Goal: Transaction & Acquisition: Purchase product/service

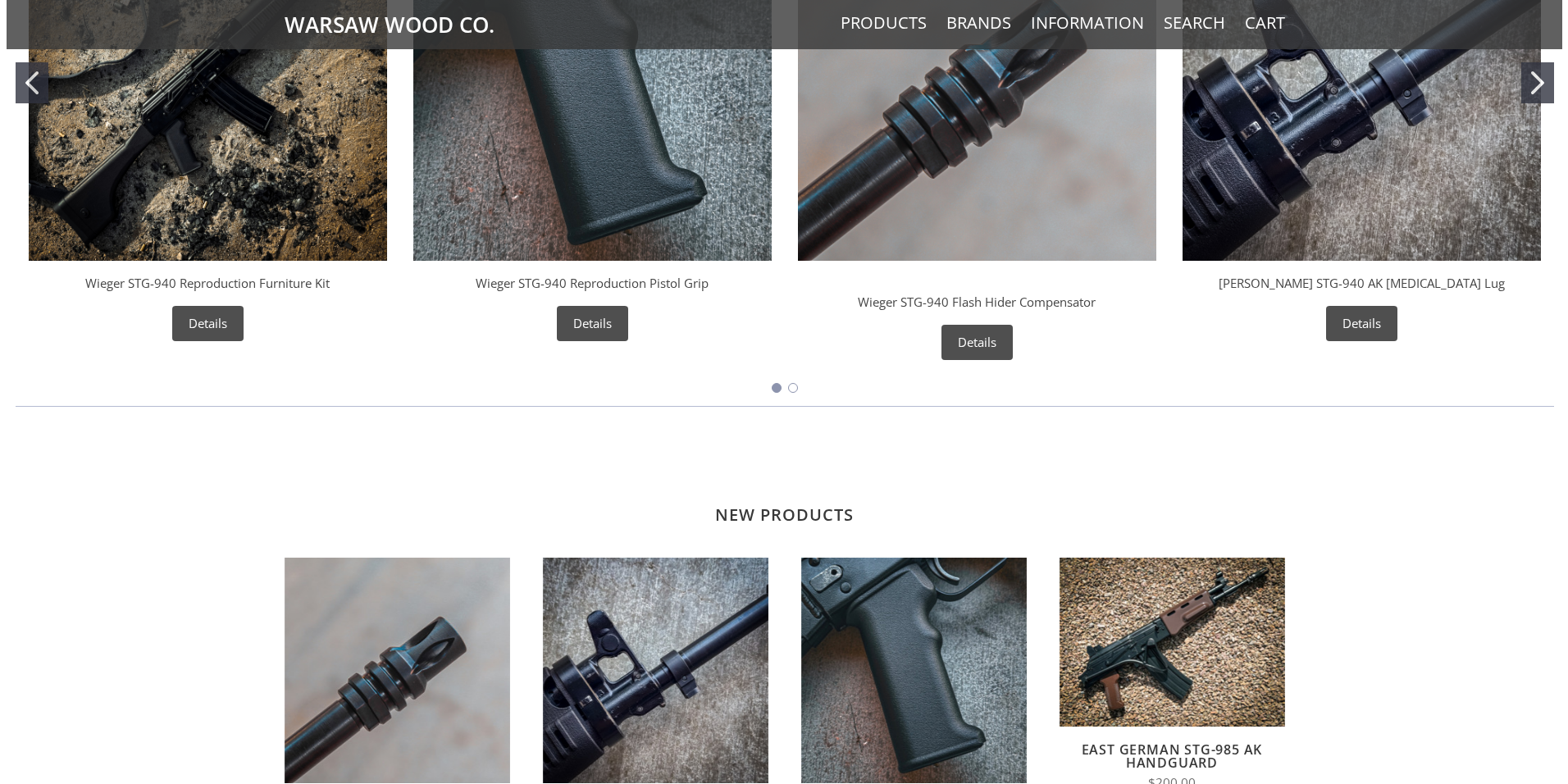
scroll to position [820, 0]
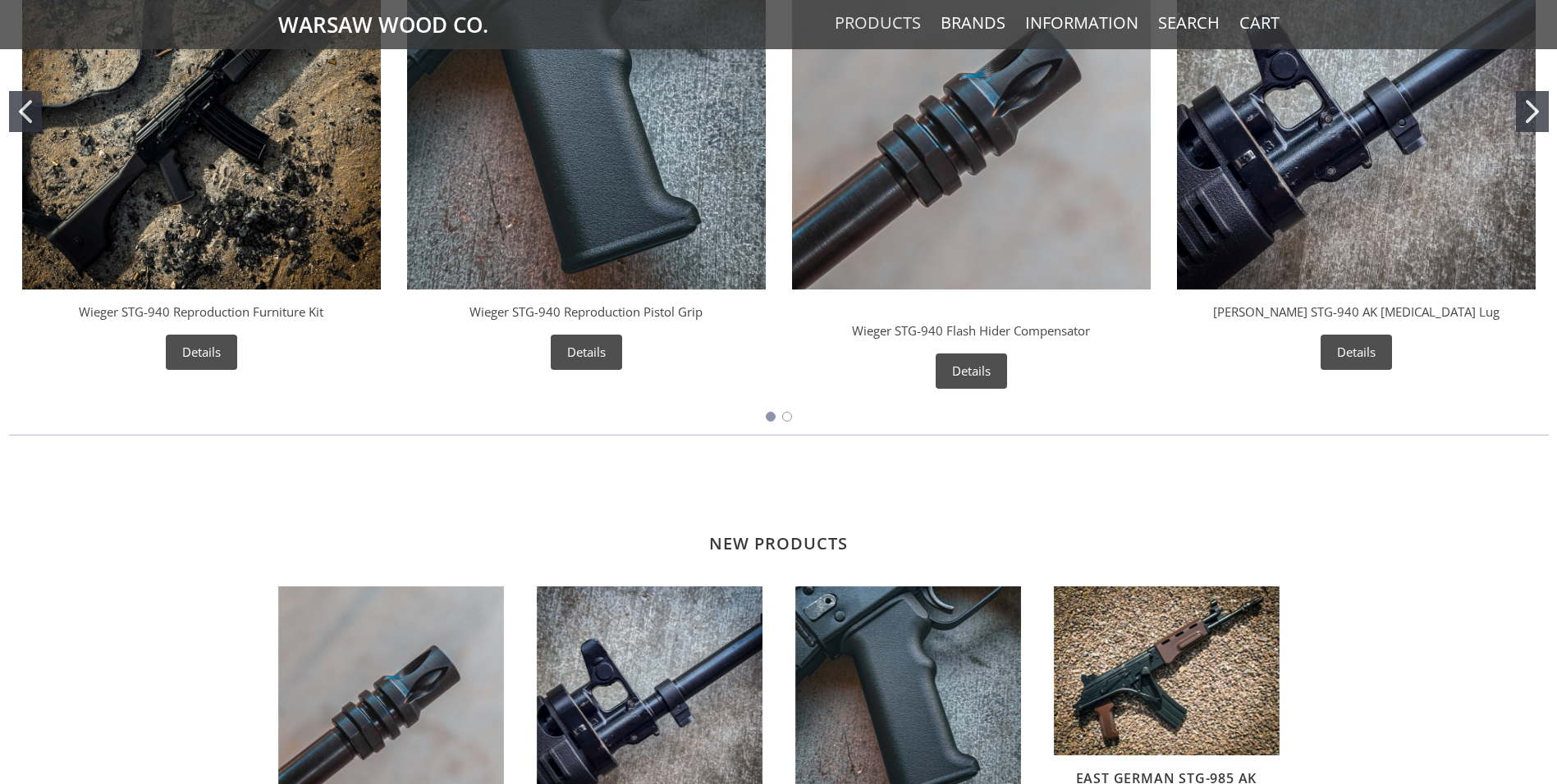
click at [879, 16] on link "Products" at bounding box center [878, 22] width 86 height 21
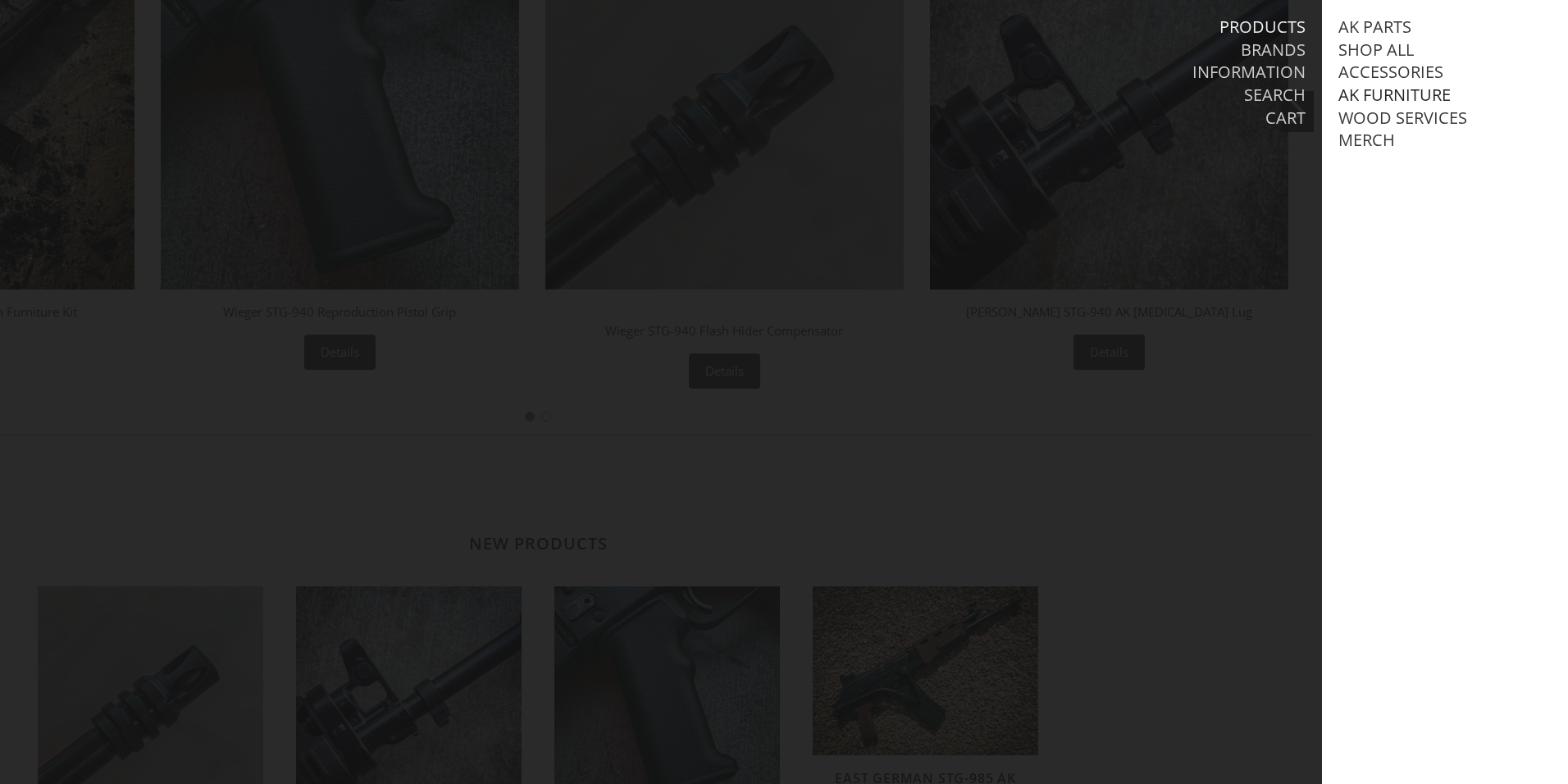
click at [1388, 91] on link "AK Furniture" at bounding box center [1394, 94] width 113 height 21
click at [1378, 196] on link "Stock Sets" at bounding box center [1401, 185] width 91 height 21
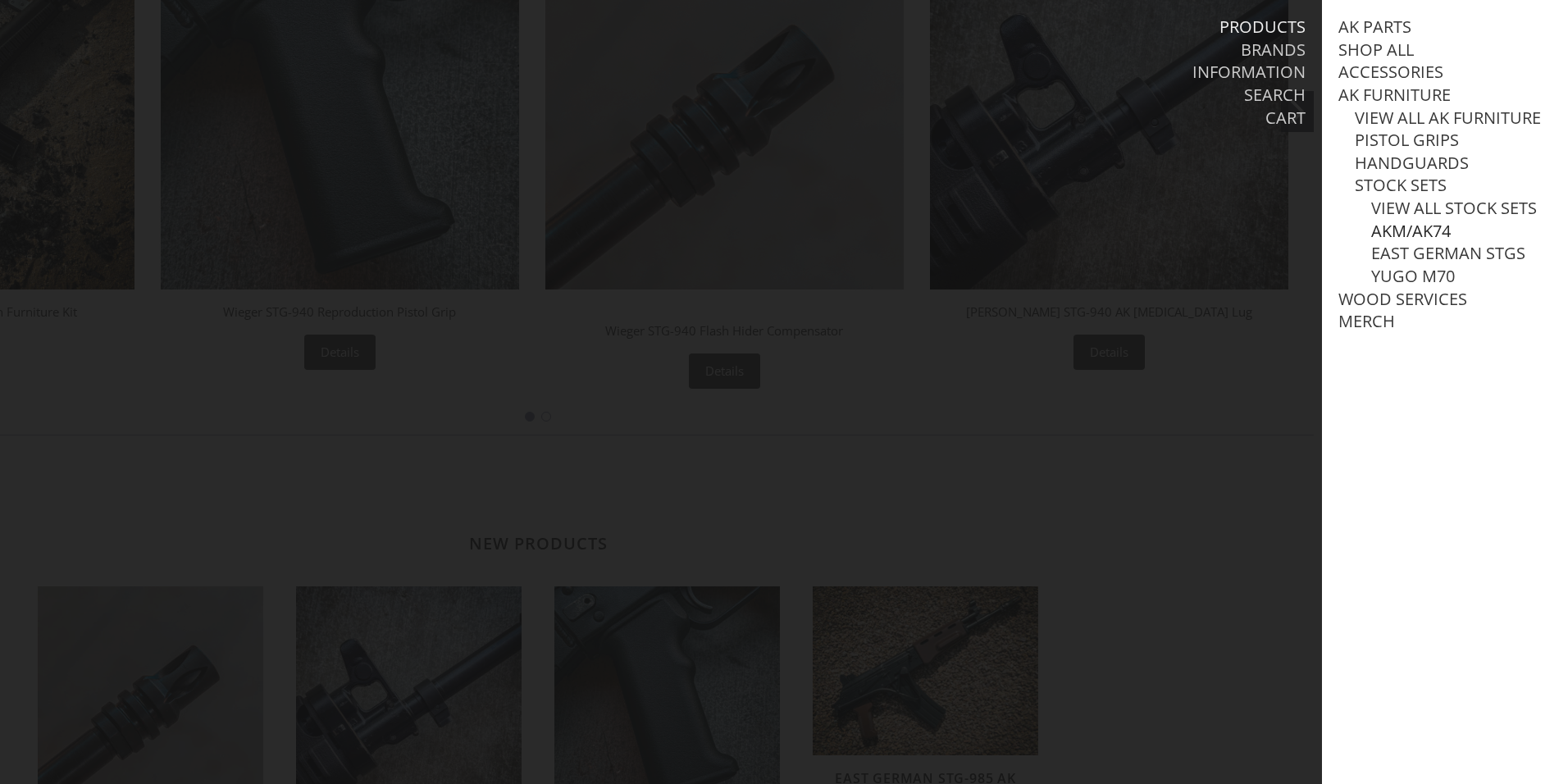
click at [1388, 242] on link "AKM/AK74" at bounding box center [1411, 231] width 80 height 21
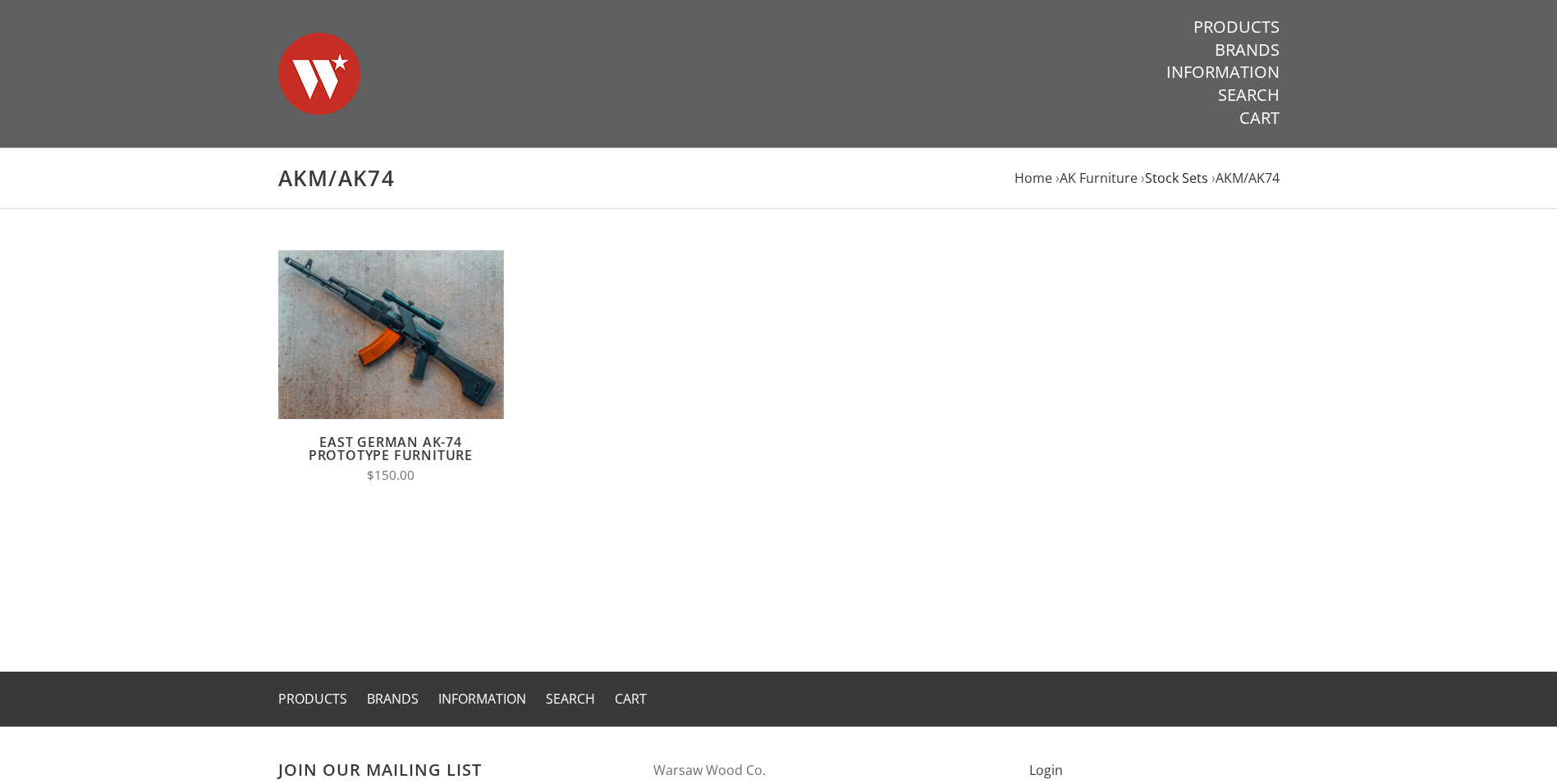
click at [1180, 174] on span "Stock Sets" at bounding box center [1176, 178] width 63 height 18
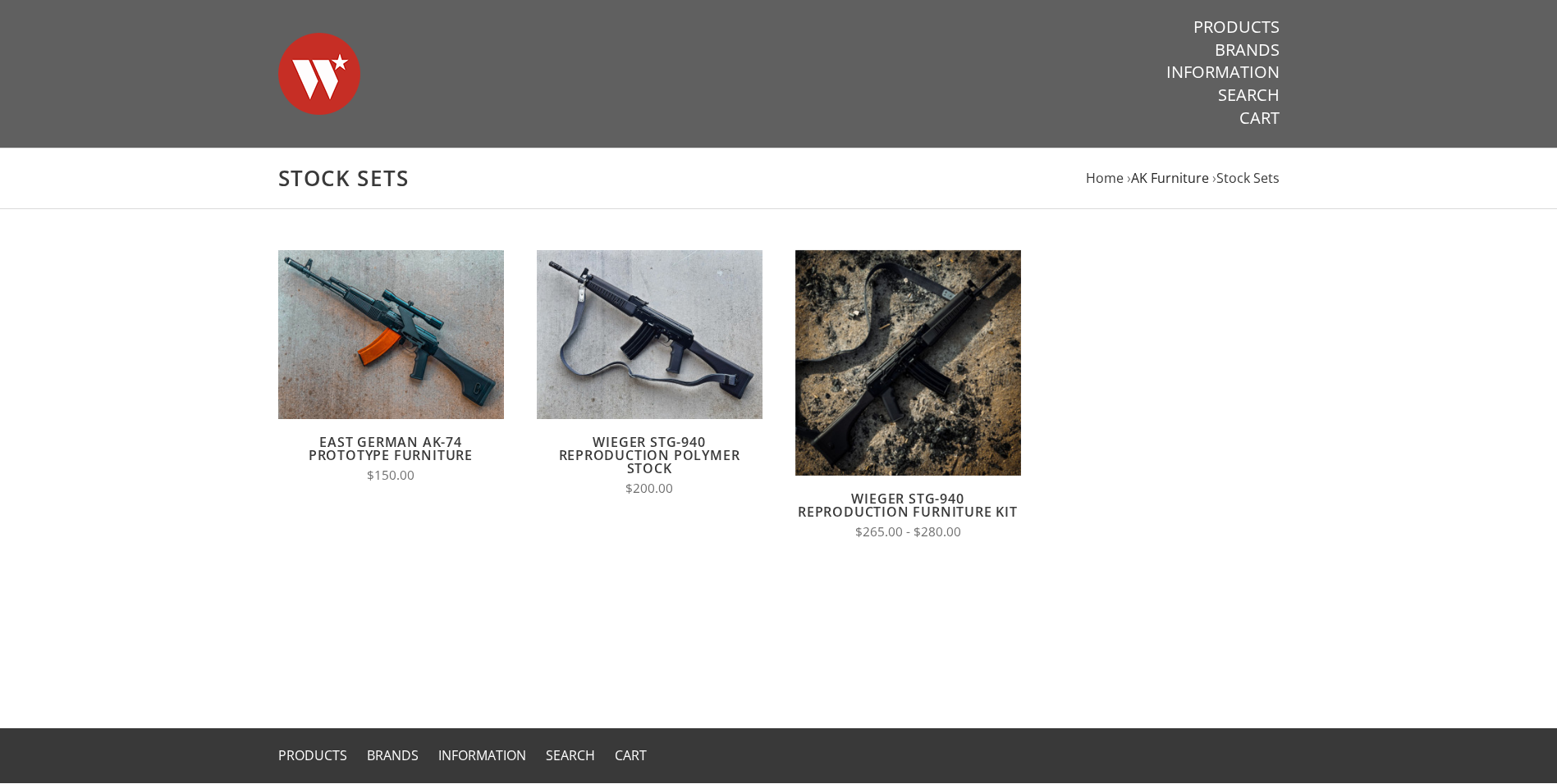
click at [1152, 179] on span "AK Furniture" at bounding box center [1169, 178] width 78 height 18
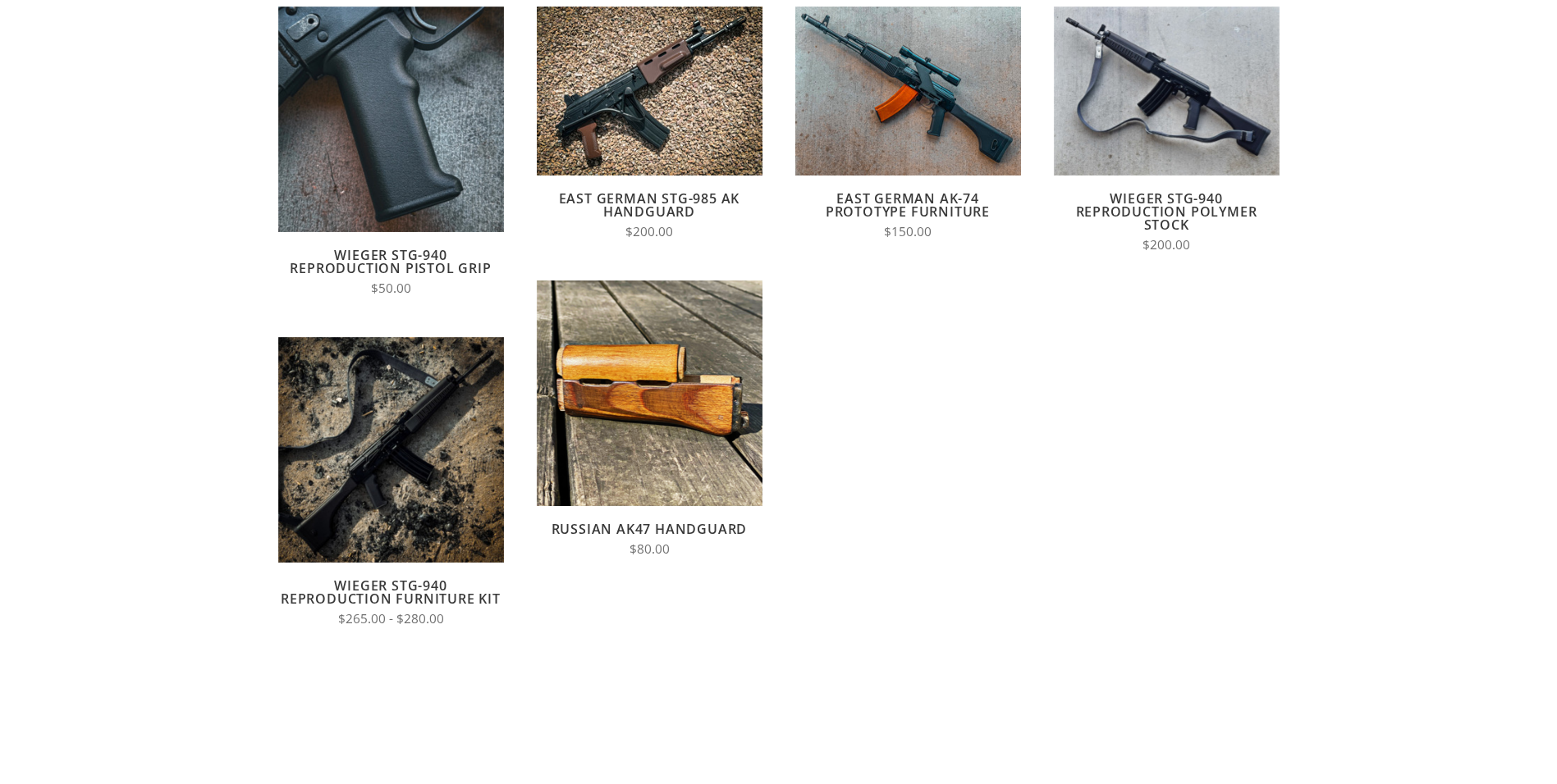
scroll to position [246, 0]
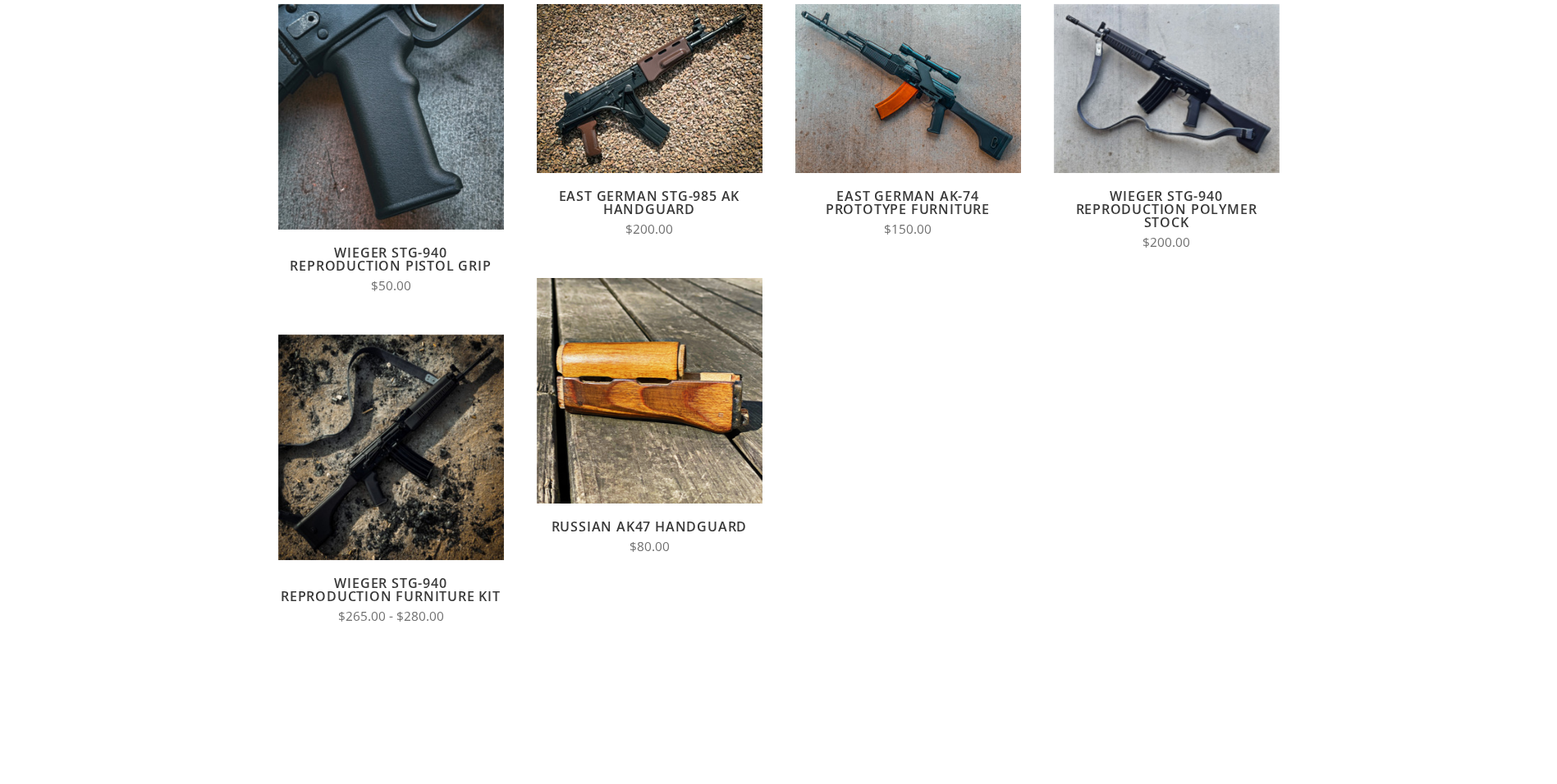
click at [581, 525] on link "Russian AK47 Handguard" at bounding box center [649, 527] width 196 height 18
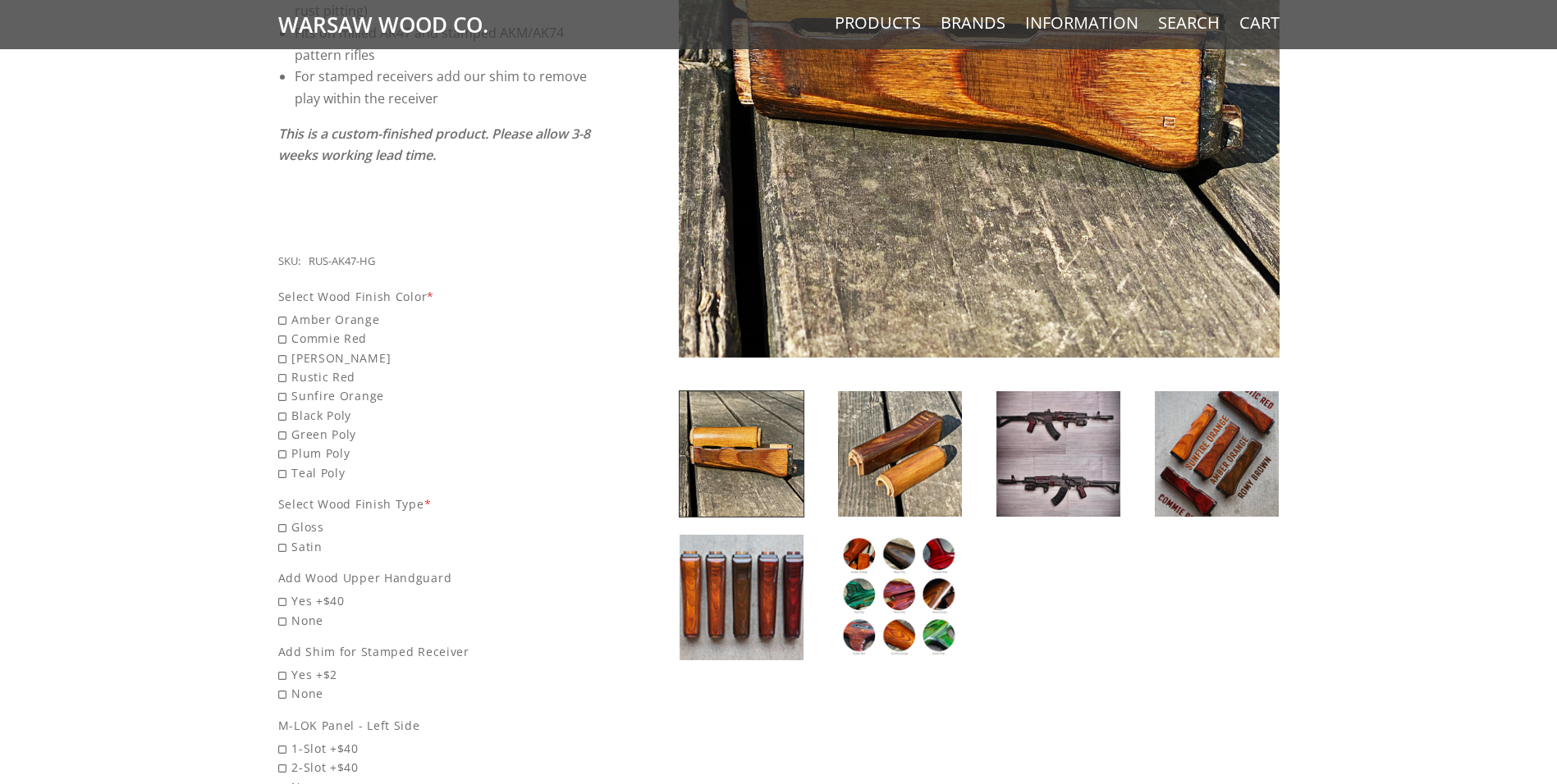
scroll to position [492, 0]
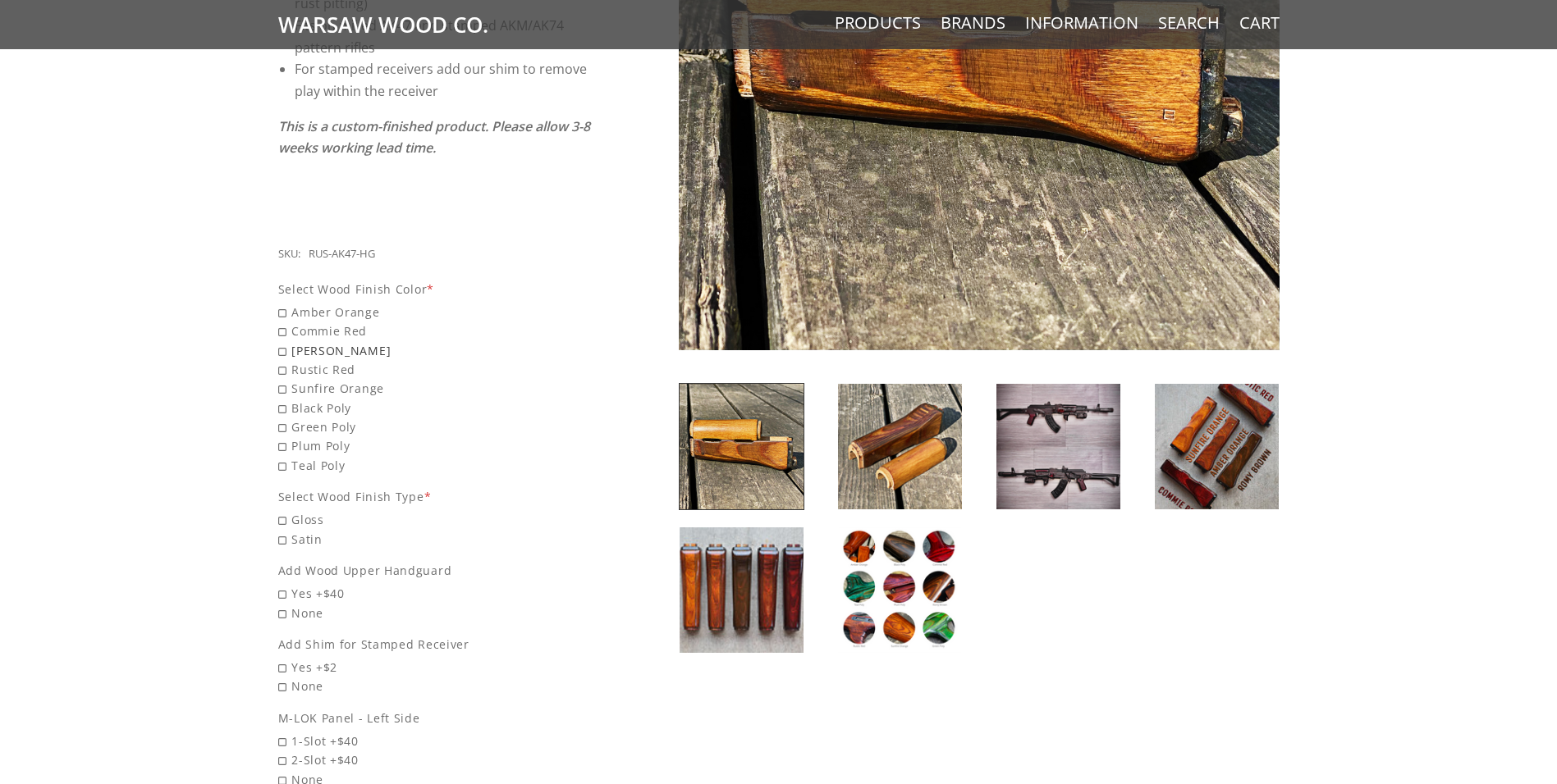
click at [320, 341] on span "[PERSON_NAME]" at bounding box center [435, 350] width 314 height 19
click at [320, 341] on input "[PERSON_NAME]" at bounding box center [393, 341] width 230 height 1
radio input "true"
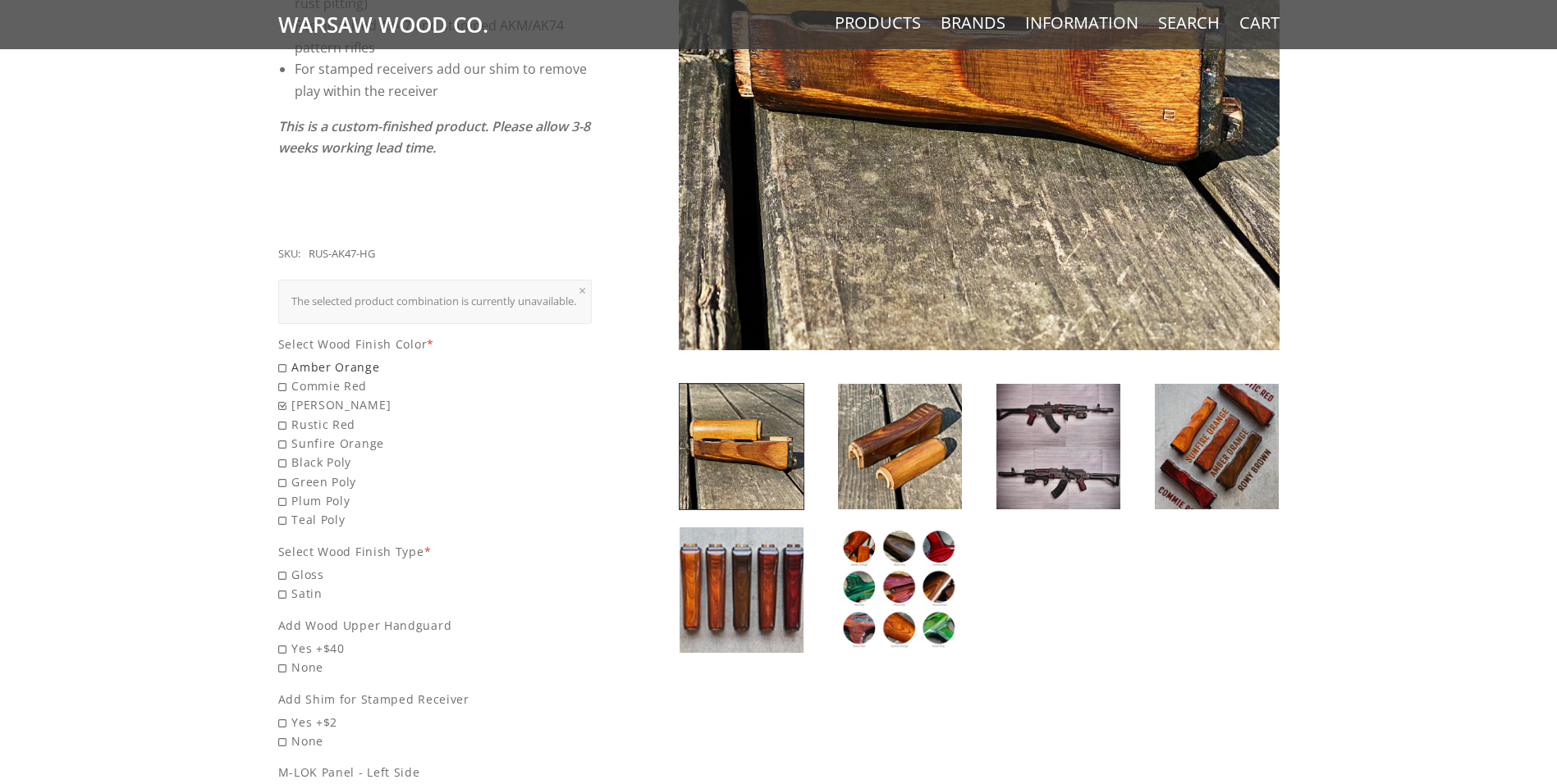
click at [316, 362] on span "Amber Orange" at bounding box center [435, 367] width 314 height 19
click at [316, 359] on input "Amber Orange" at bounding box center [393, 358] width 230 height 1
radio input "true"
click at [310, 438] on span "Sunfire Orange" at bounding box center [435, 443] width 314 height 19
click at [310, 435] on input "Sunfire Orange" at bounding box center [393, 434] width 230 height 1
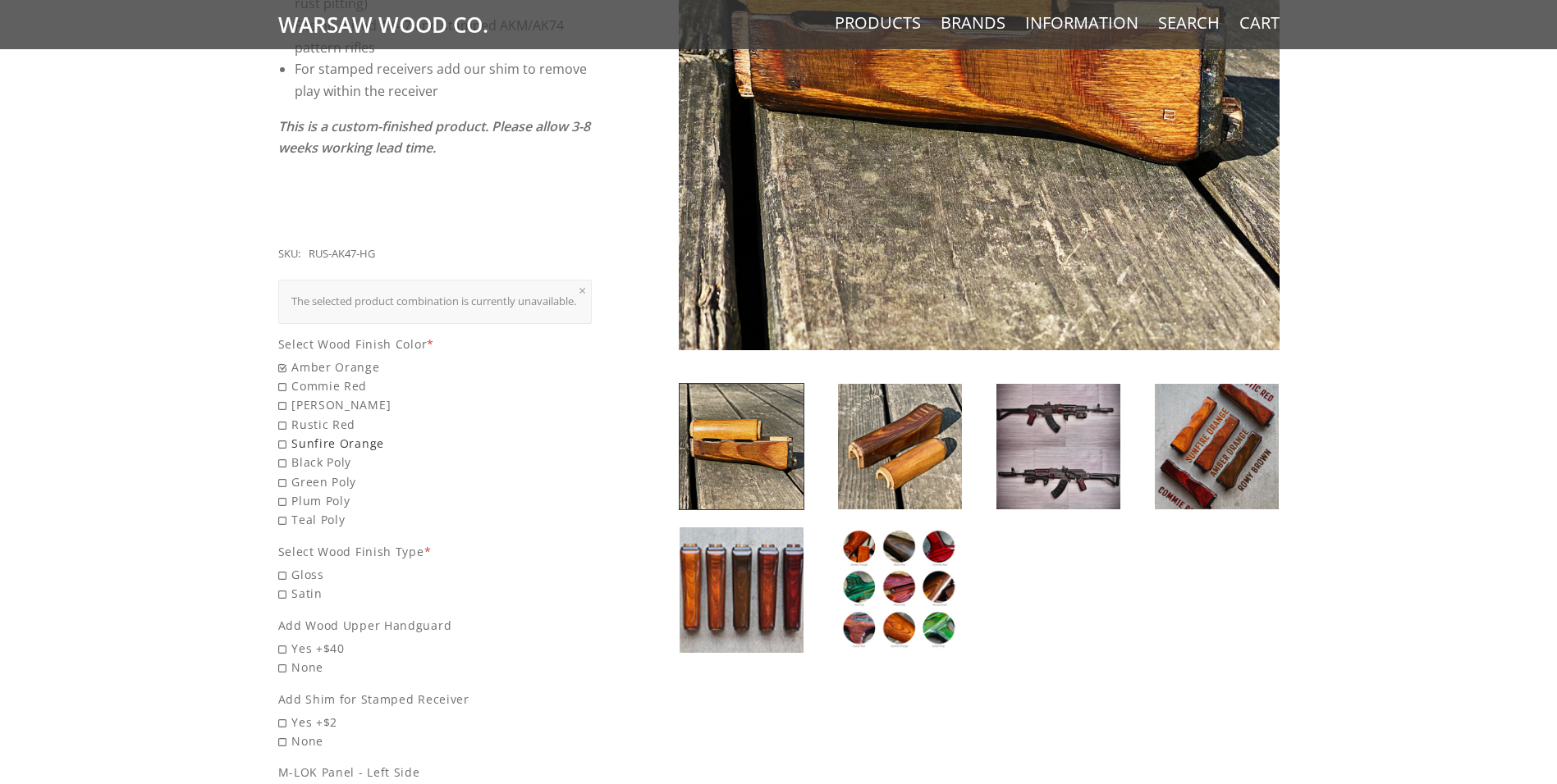
radio input "true"
